Goal: Task Accomplishment & Management: Complete application form

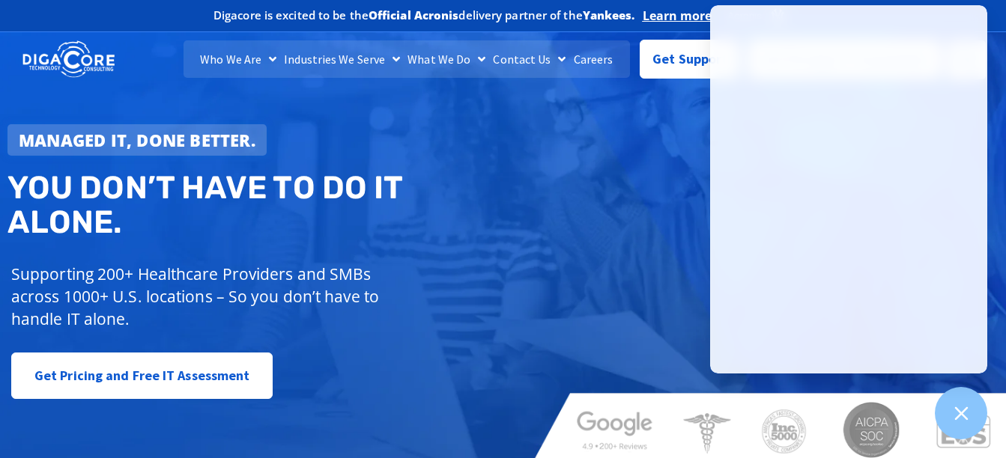
click at [600, 177] on div "Managed IT, done better. You don’t have to do IT alone. Supporting 200+ Healthc…" at bounding box center [503, 243] width 1006 height 445
click at [684, 63] on span "Get Support" at bounding box center [689, 53] width 75 height 30
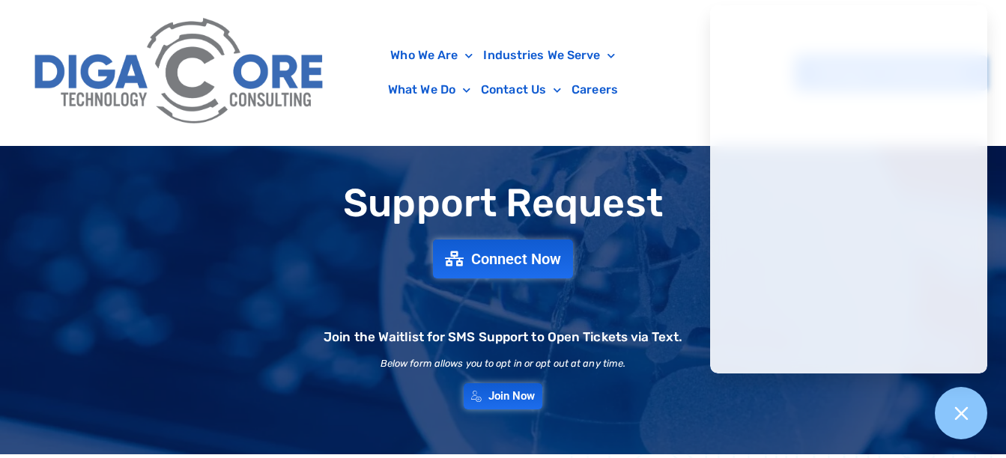
scroll to position [75, 0]
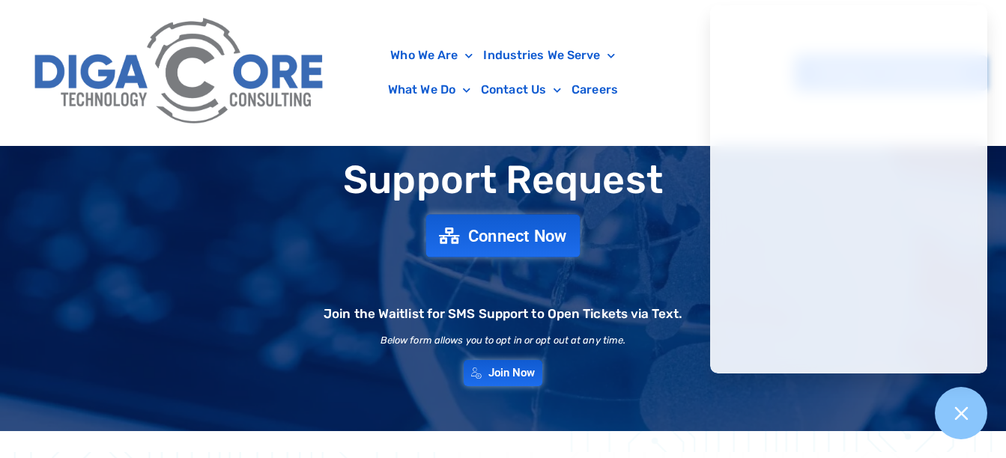
click at [475, 232] on span "Connect Now" at bounding box center [517, 236] width 99 height 16
